Goal: Task Accomplishment & Management: Manage account settings

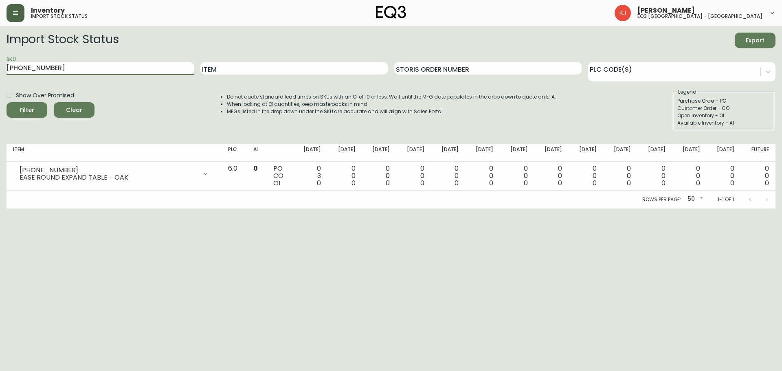
click at [20, 13] on button "button" at bounding box center [16, 13] width 18 height 18
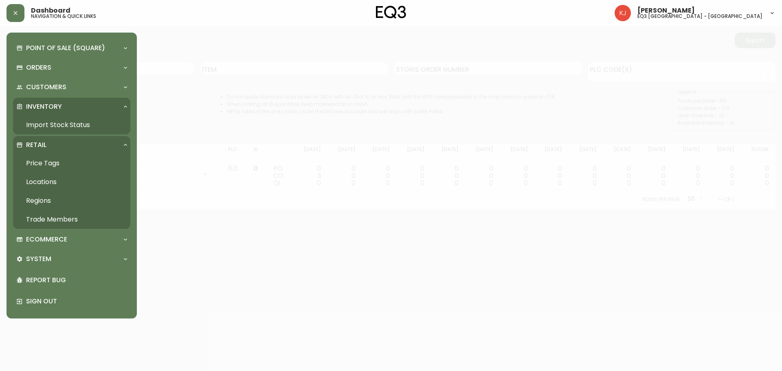
click at [53, 220] on link "Trade Members" at bounding box center [71, 219] width 117 height 19
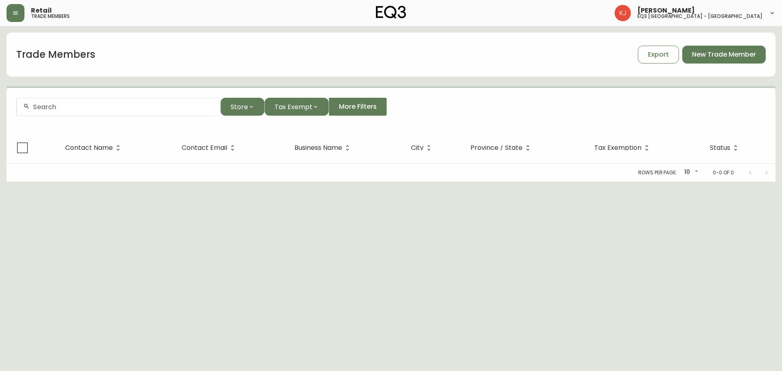
click at [82, 110] on input "text" at bounding box center [123, 107] width 181 height 8
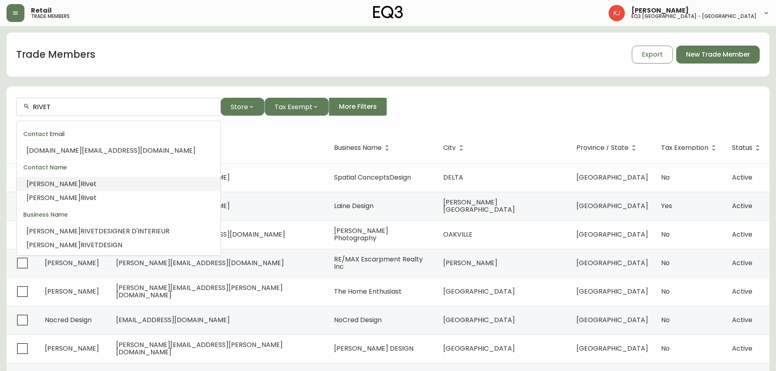
click at [64, 185] on span "[PERSON_NAME]" at bounding box center [53, 183] width 54 height 9
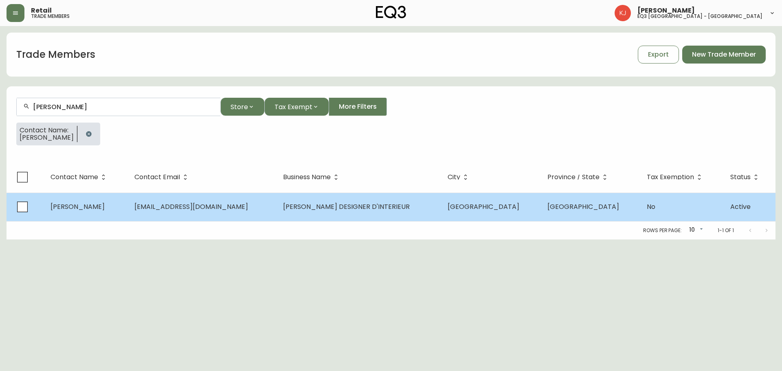
type input "[PERSON_NAME]"
click at [219, 212] on td "[EMAIL_ADDRESS][DOMAIN_NAME]" at bounding box center [202, 207] width 149 height 29
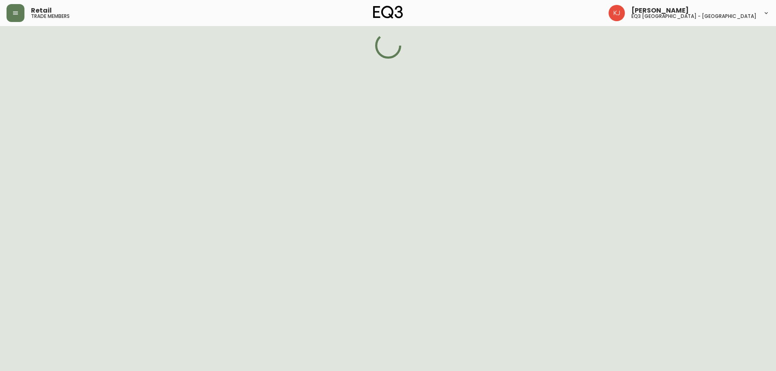
select select "QC"
select select "CA"
select select "CA_FR"
select select "Other"
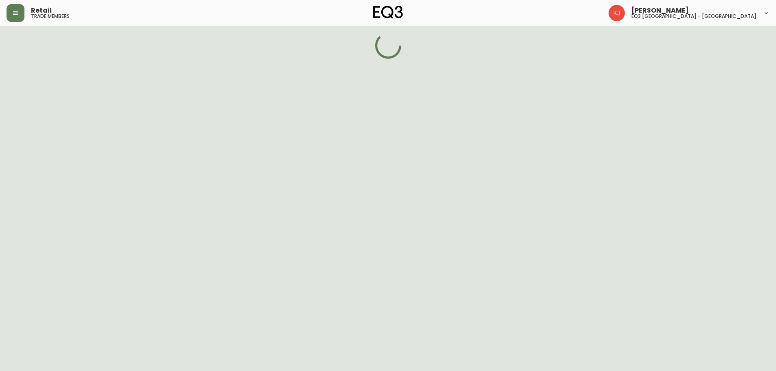
select select "false"
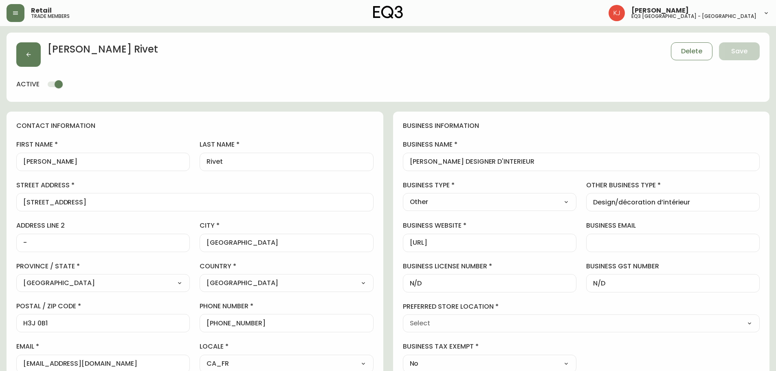
type input "EQ3 Brossard"
select select "cjw10z96u00fa6gs0941re9ze"
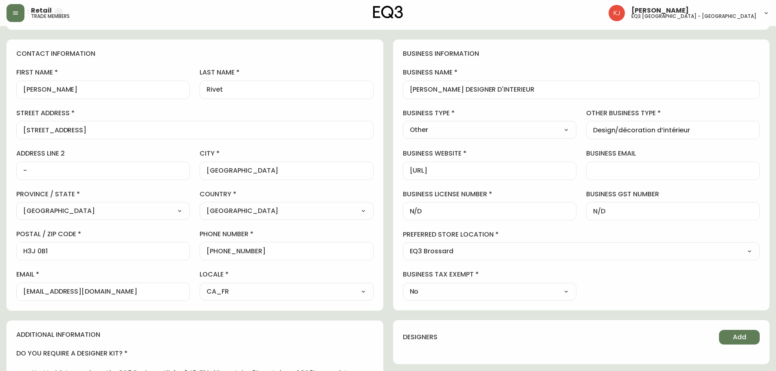
scroll to position [82, 0]
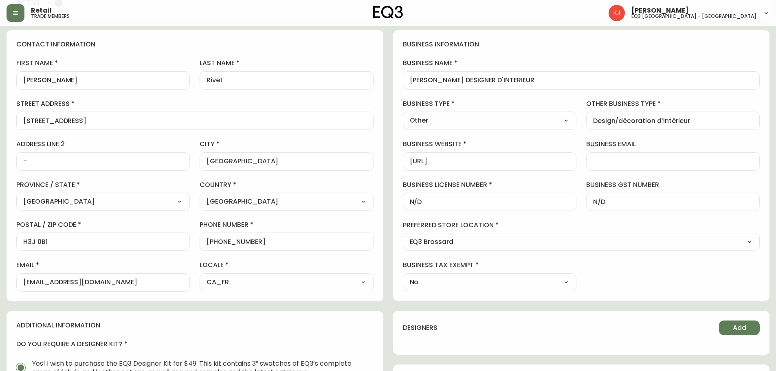
click at [104, 283] on input "[EMAIL_ADDRESS][DOMAIN_NAME]" at bounding box center [103, 283] width 160 height 8
type input "j"
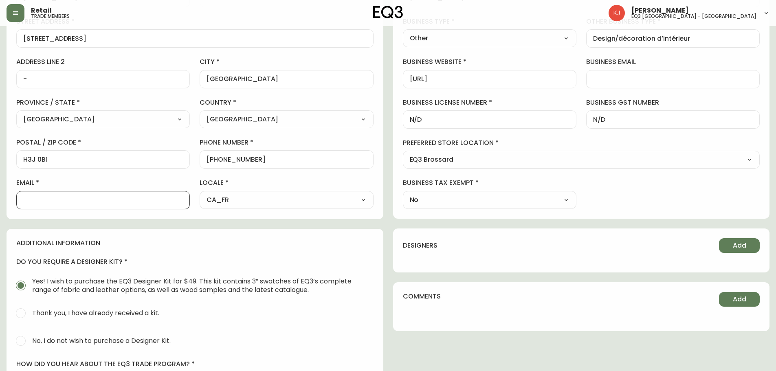
scroll to position [163, 0]
click at [114, 200] on input "email" at bounding box center [103, 201] width 160 height 8
type input "J"
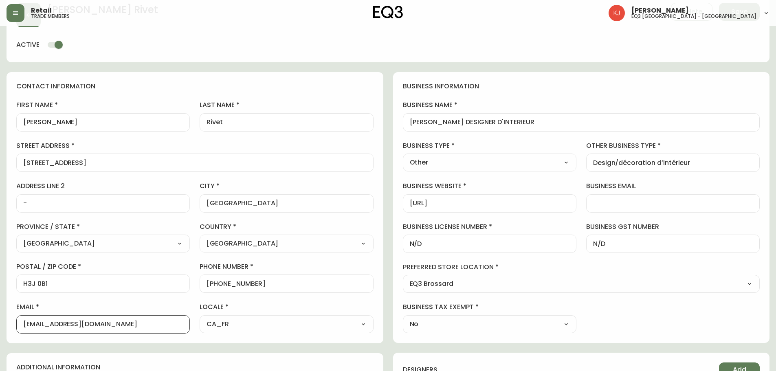
scroll to position [0, 0]
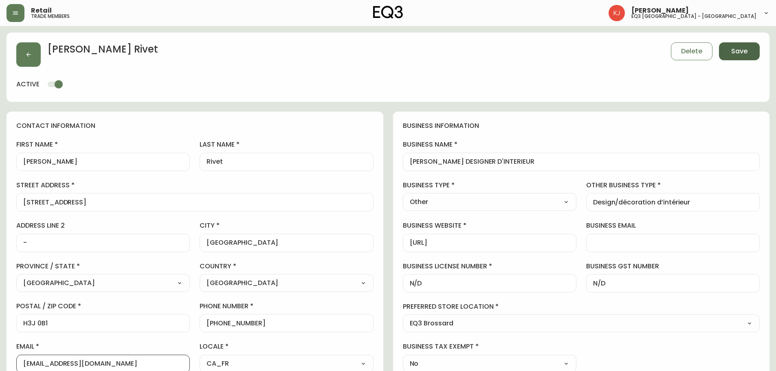
type input "[EMAIL_ADDRESS][DOMAIN_NAME]"
click at [736, 53] on span "Save" at bounding box center [739, 51] width 16 height 9
select select
type input "Other"
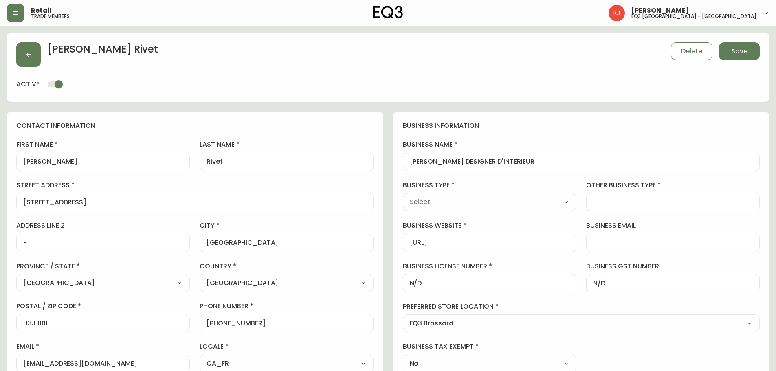
select select "Other"
type input "Other"
select select "Other"
type input "Design/décoration d’intérieur"
click at [24, 49] on button "button" at bounding box center [28, 54] width 24 height 24
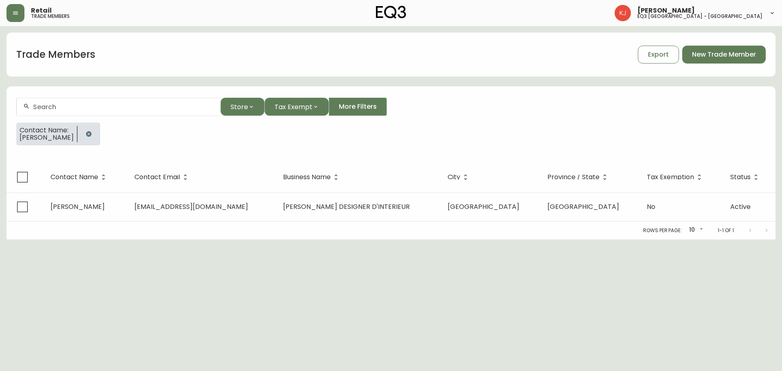
click at [16, 25] on div "Retail trade members [PERSON_NAME] eq3 [GEOGRAPHIC_DATA] - [GEOGRAPHIC_DATA]" at bounding box center [391, 13] width 769 height 26
click at [16, 20] on button "button" at bounding box center [16, 13] width 18 height 18
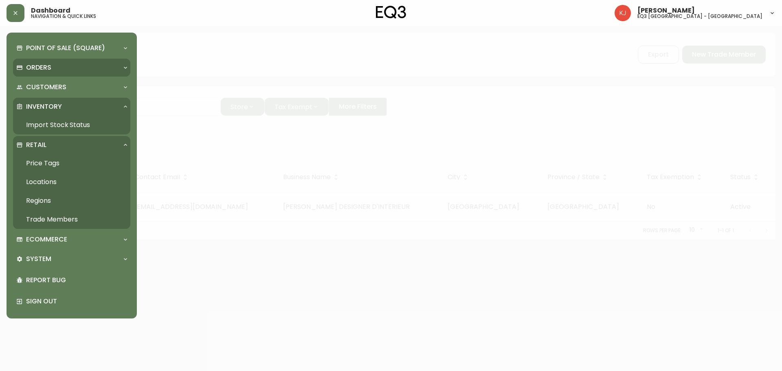
click at [52, 66] on div "Orders" at bounding box center [67, 67] width 103 height 9
